Goal: Task Accomplishment & Management: Manage account settings

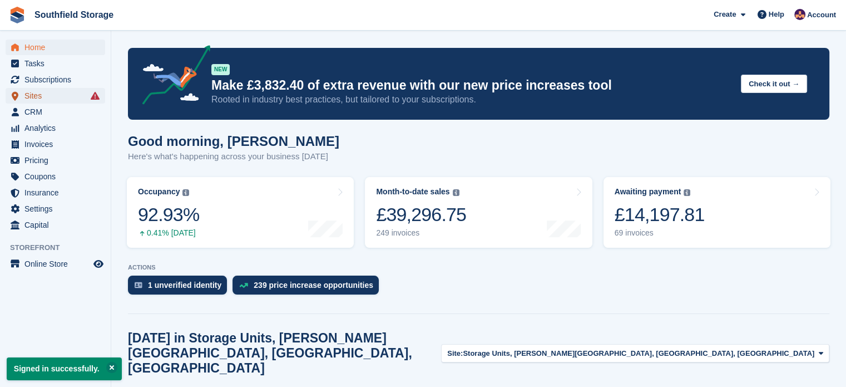
click at [47, 101] on span "Sites" at bounding box center [57, 96] width 67 height 16
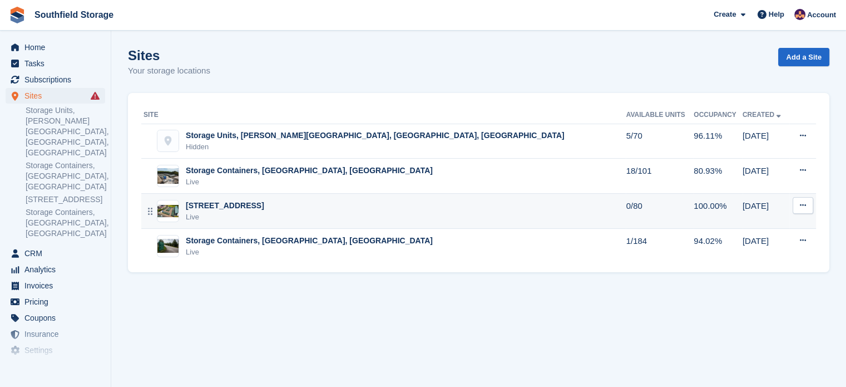
click at [228, 209] on div "[STREET_ADDRESS]" at bounding box center [225, 206] width 78 height 12
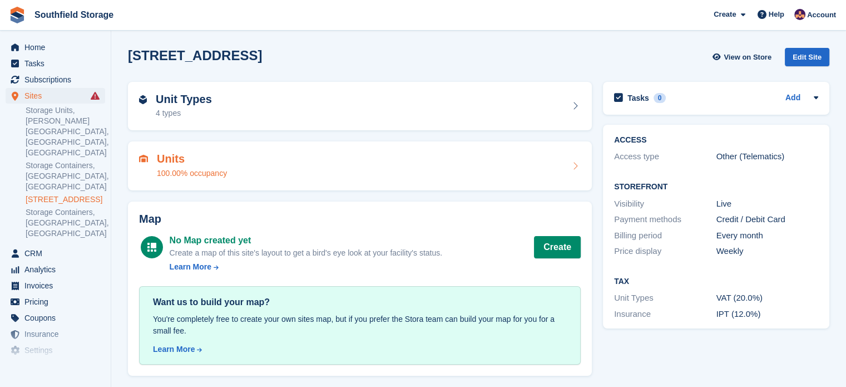
click at [287, 158] on div "Units 100.00% occupancy" at bounding box center [360, 165] width 442 height 27
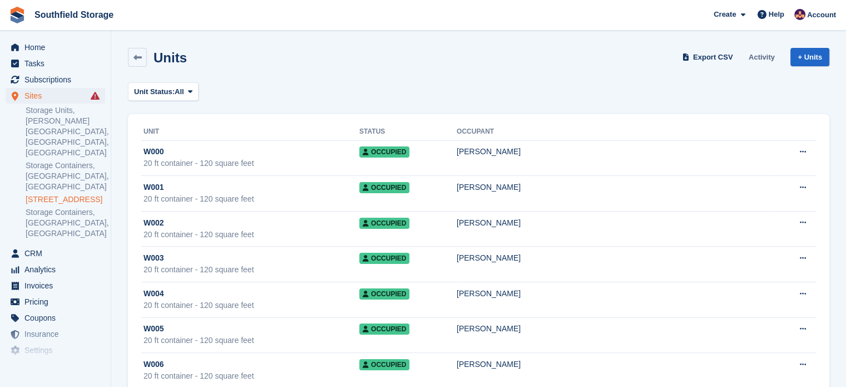
click at [757, 57] on link "Activity" at bounding box center [761, 57] width 35 height 18
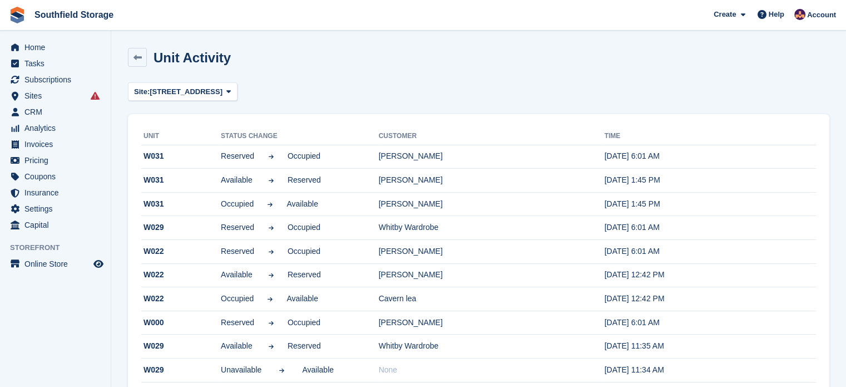
click at [150, 61] on div "Unit Activity" at bounding box center [189, 57] width 84 height 15
click at [136, 53] on icon at bounding box center [137, 57] width 8 height 8
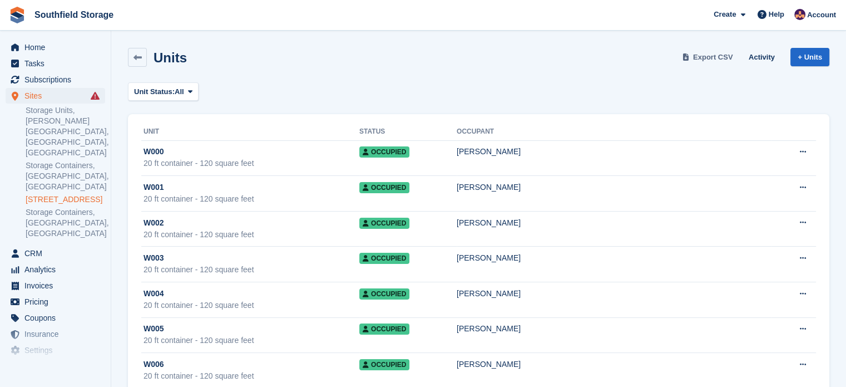
click at [710, 57] on span "Export CSV" at bounding box center [713, 57] width 40 height 11
click at [33, 160] on link "Storage Containers, [GEOGRAPHIC_DATA], [GEOGRAPHIC_DATA]" at bounding box center [66, 176] width 80 height 32
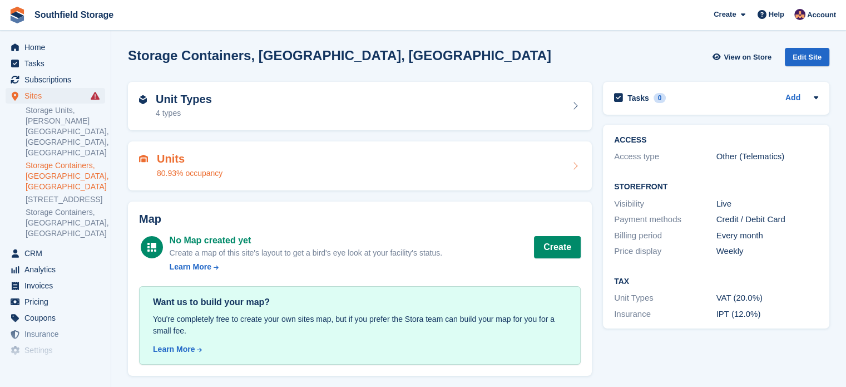
click at [229, 150] on div "Units 80.93% occupancy" at bounding box center [360, 165] width 464 height 49
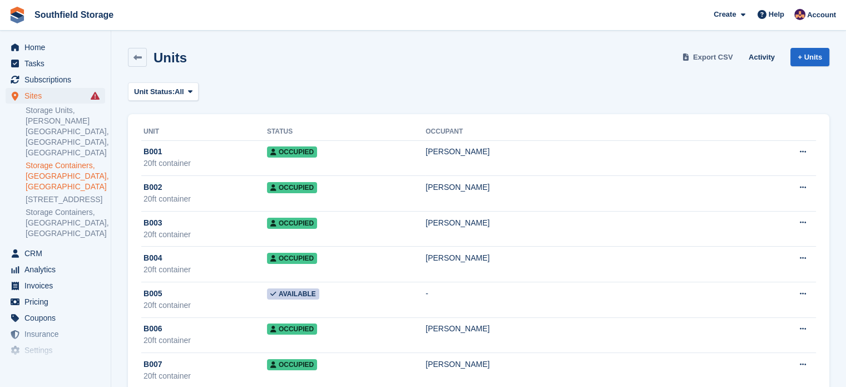
click at [706, 62] on span "Export CSV" at bounding box center [713, 57] width 40 height 11
